Goal: Task Accomplishment & Management: Use online tool/utility

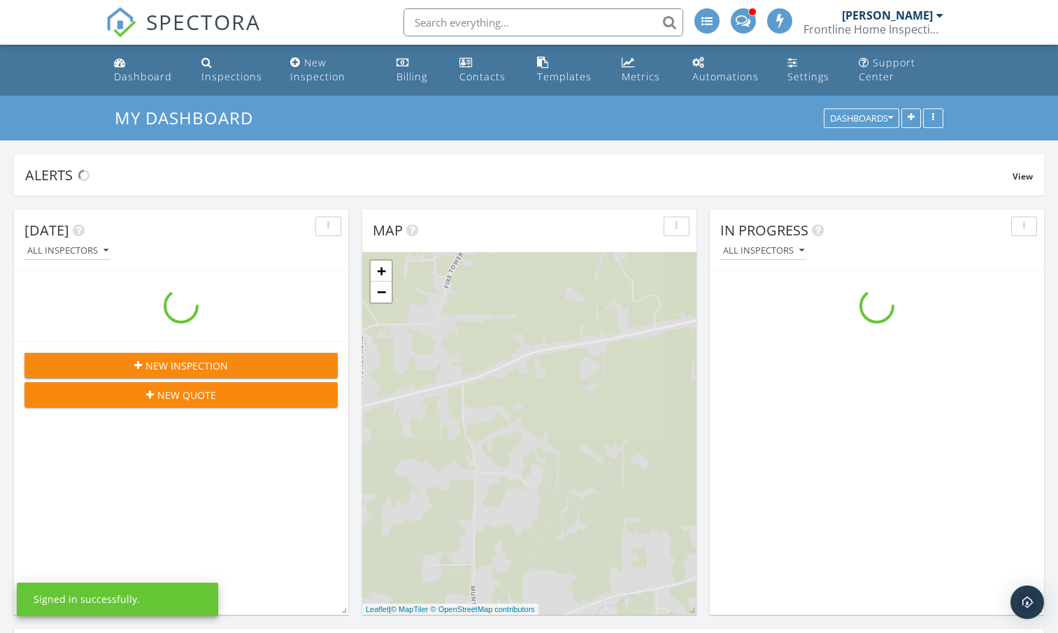
scroll to position [1294, 1079]
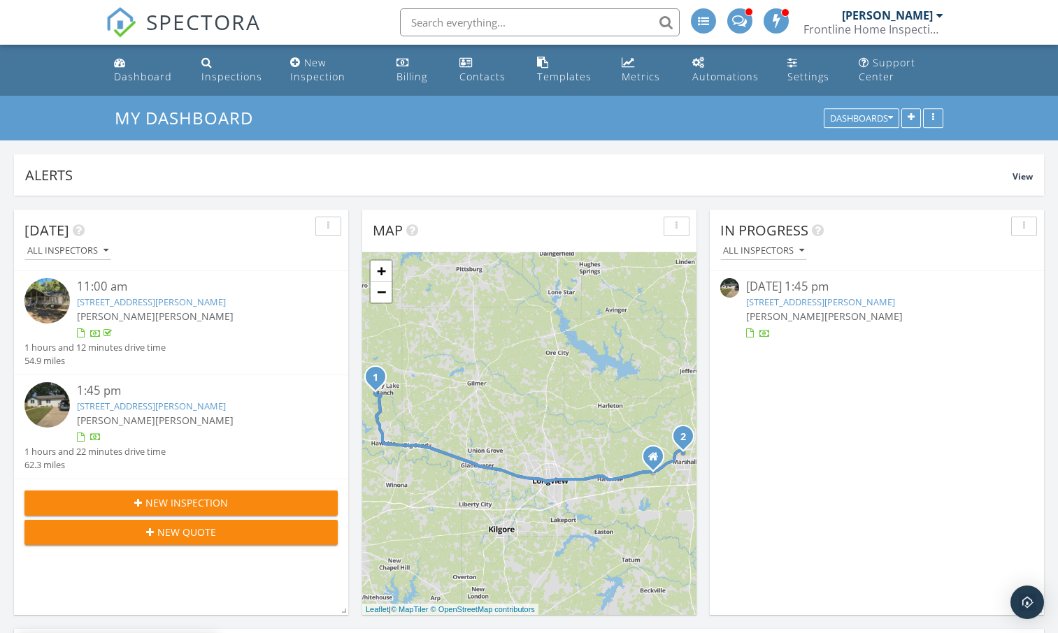
click at [817, 300] on link "2508 Matthewson Dr, Marshall, TX 75670" at bounding box center [820, 302] width 149 height 13
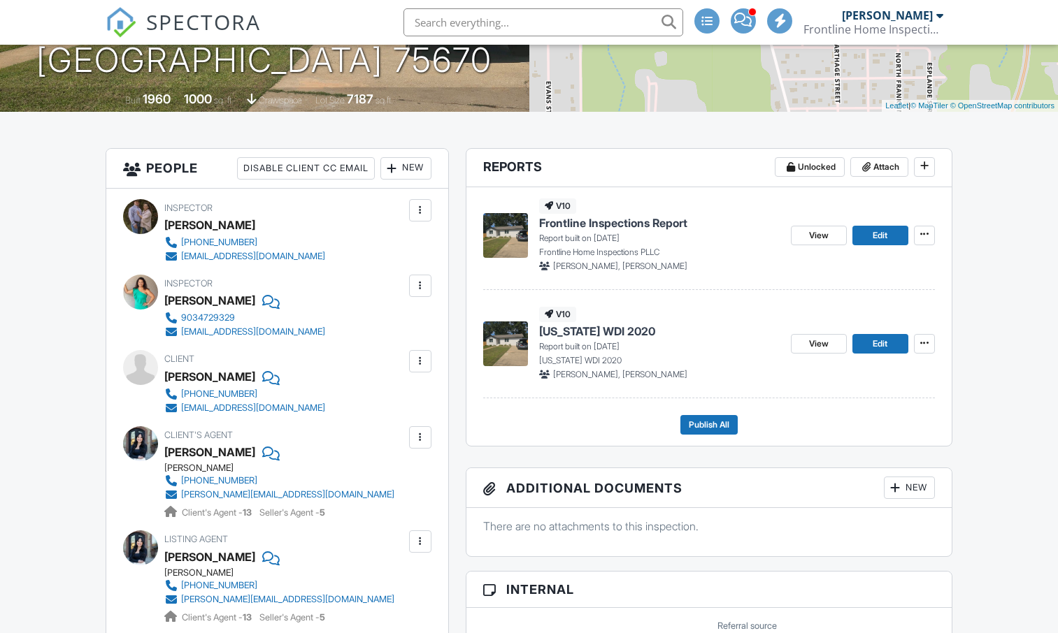
click at [569, 337] on span "[US_STATE] WDI 2020" at bounding box center [597, 331] width 116 height 15
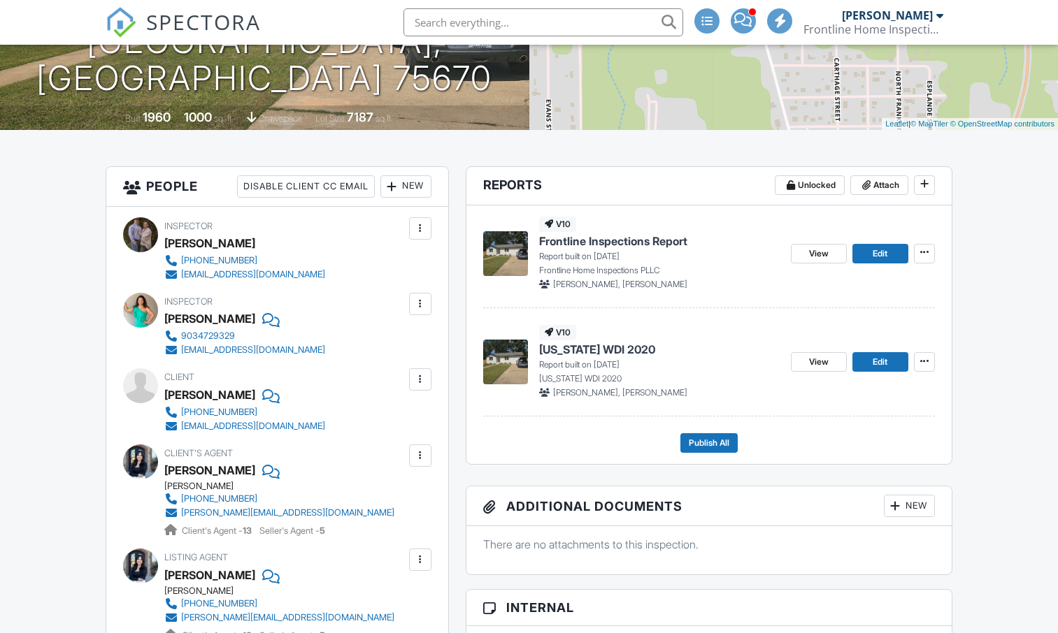
click at [584, 242] on span "Frontline Inspections Report" at bounding box center [613, 241] width 148 height 15
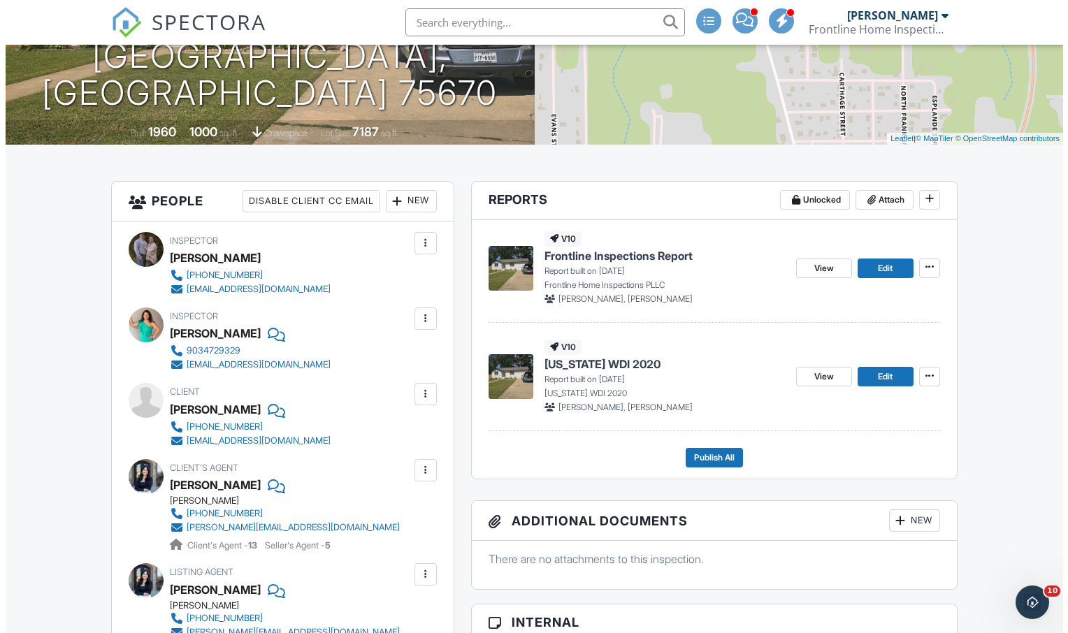
scroll to position [245, 0]
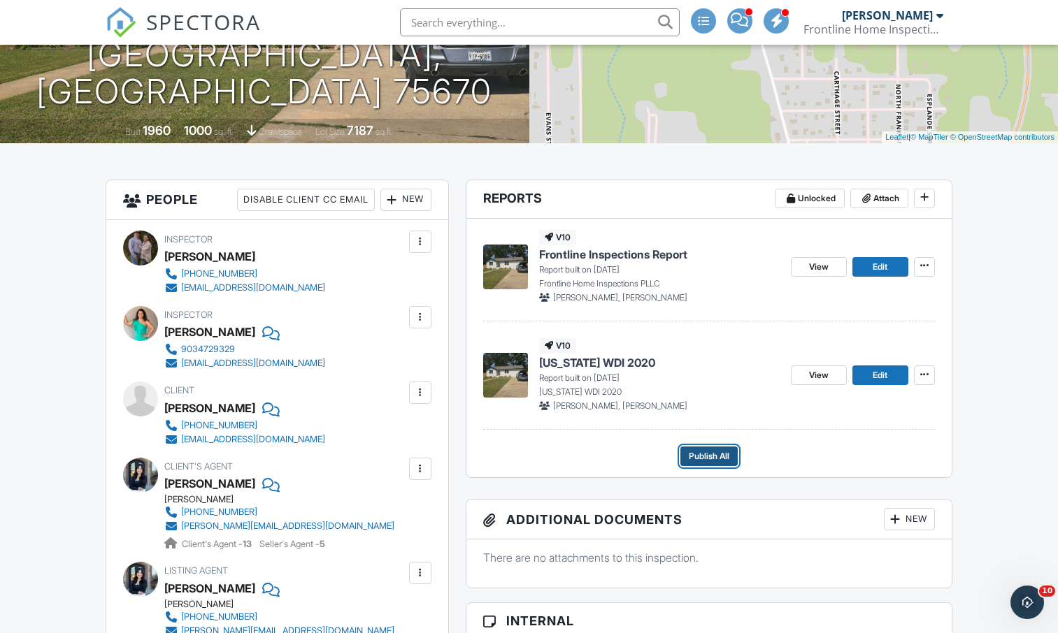
click at [705, 461] on span "Publish All" at bounding box center [709, 457] width 41 height 14
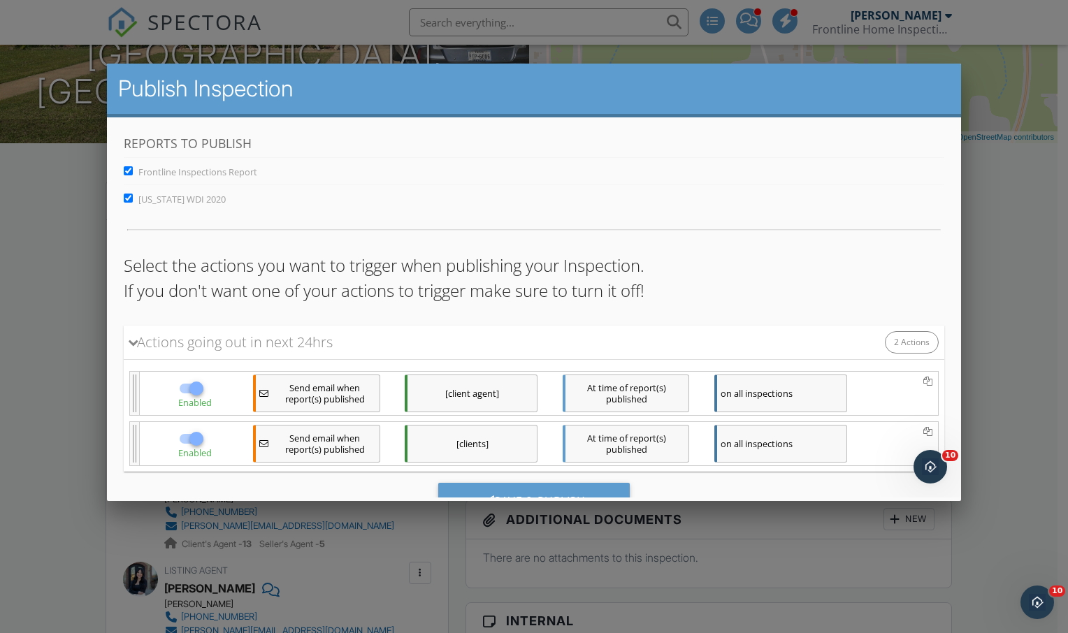
scroll to position [62, 0]
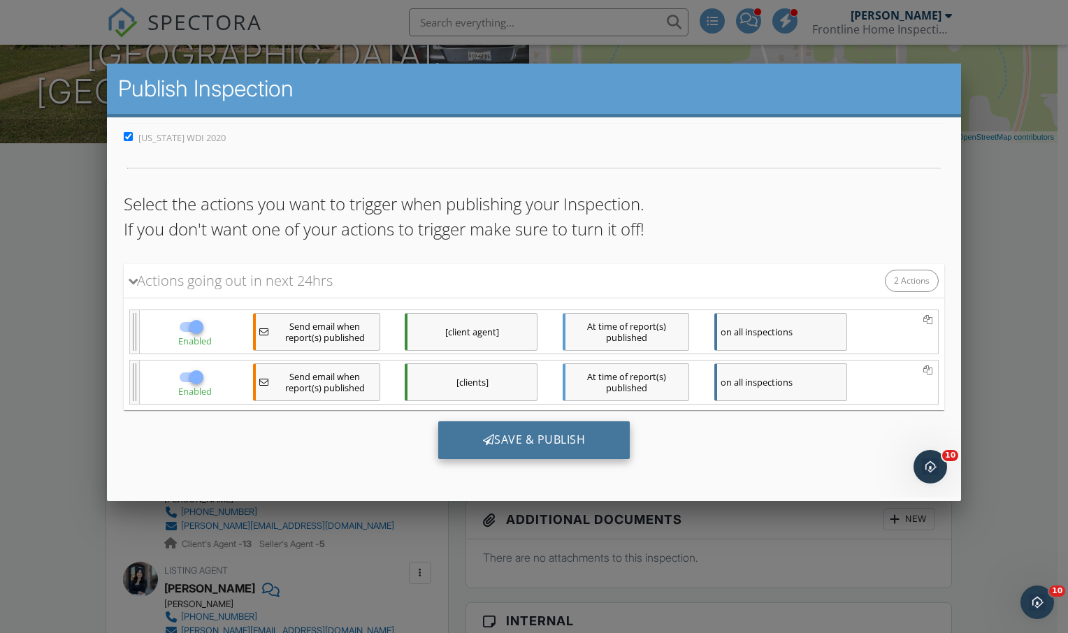
click at [515, 446] on div "Save & Publish" at bounding box center [534, 440] width 192 height 38
